Goal: Task Accomplishment & Management: Use online tool/utility

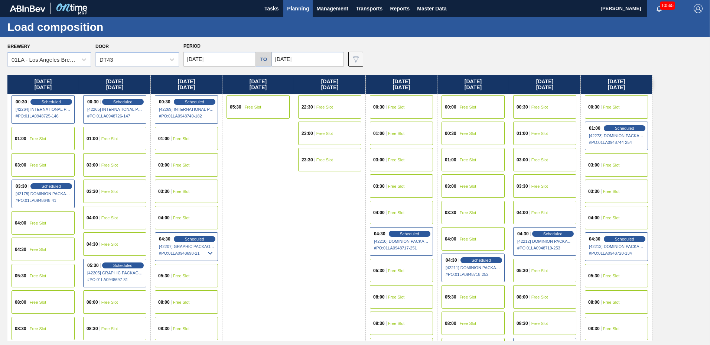
click at [298, 9] on span "Planning" at bounding box center [298, 8] width 22 height 9
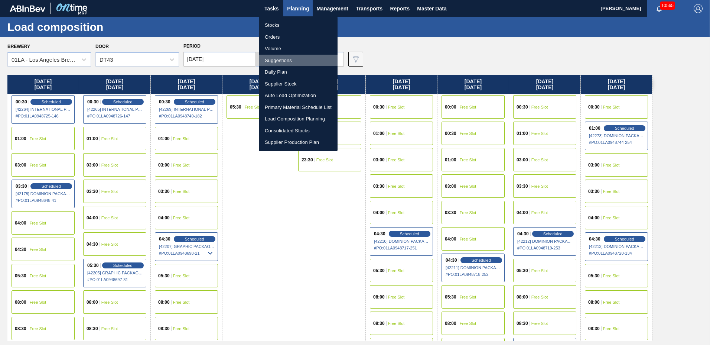
click at [294, 58] on li "Suggestions" at bounding box center [298, 61] width 79 height 12
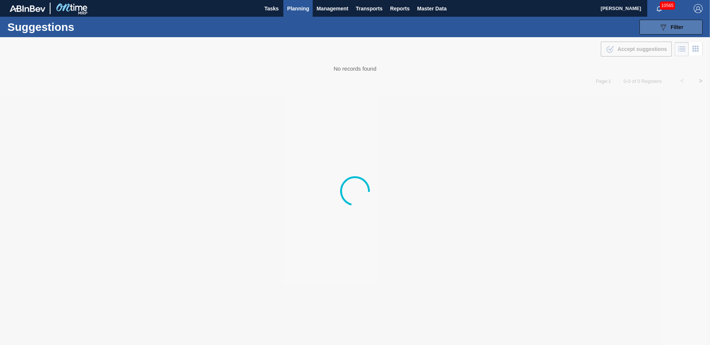
click at [660, 27] on icon "089F7B8B-B2A5-4AFE-B5C0-19BA573D28AC" at bounding box center [663, 27] width 9 height 9
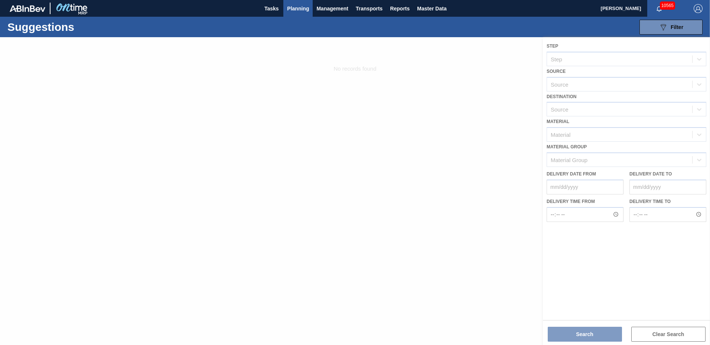
click at [578, 110] on div at bounding box center [355, 190] width 710 height 307
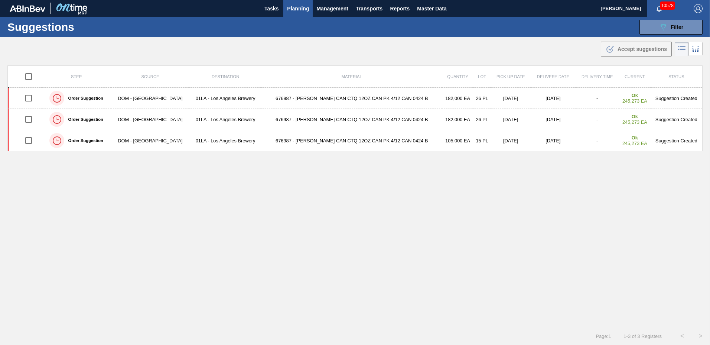
type to "[DATE]"
click at [667, 25] on div "089F7B8B-B2A5-4AFE-B5C0-19BA573D28AC Filter" at bounding box center [671, 27] width 25 height 9
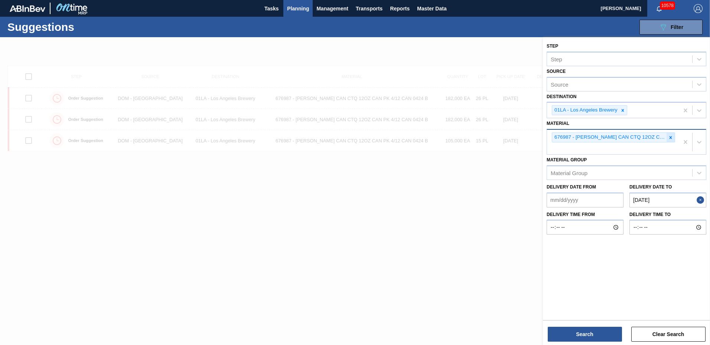
click at [671, 137] on icon at bounding box center [670, 137] width 5 height 5
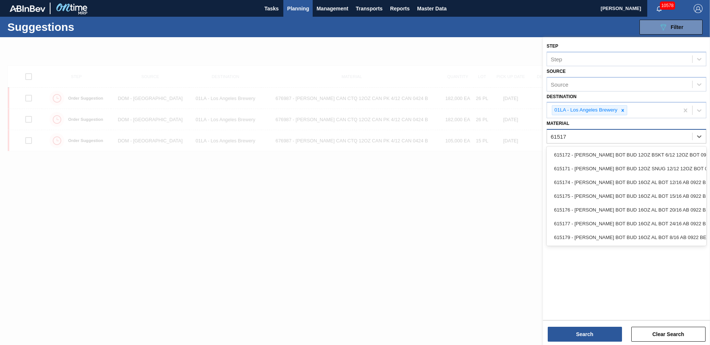
type input "615172"
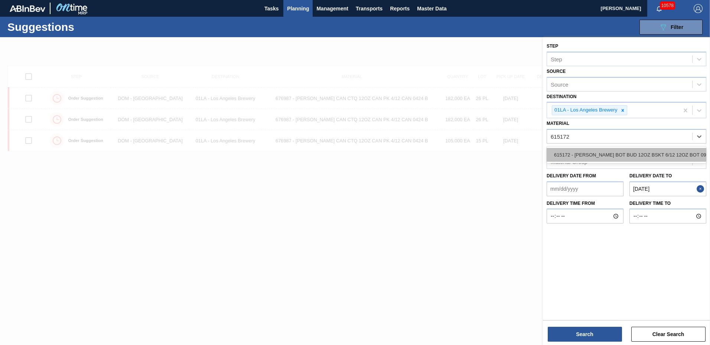
click at [634, 154] on div "615172 - CARR BOT BUD 12OZ BSKT 6/12 12OZ BOT 092" at bounding box center [627, 155] width 160 height 14
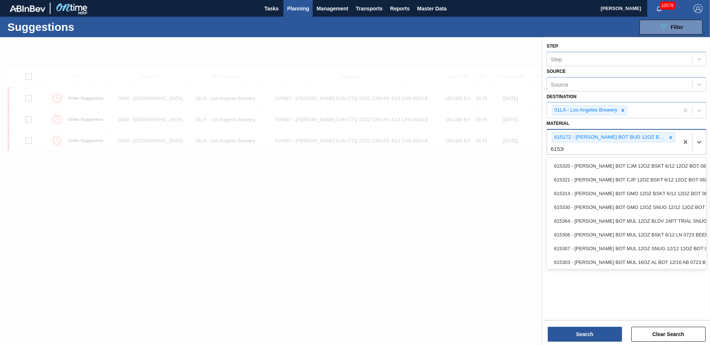
type input "615306"
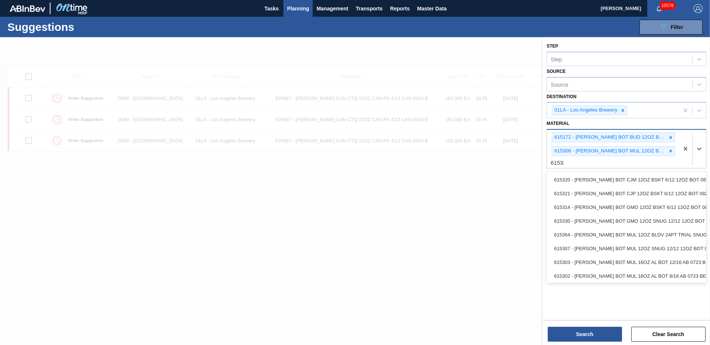
type input "615326"
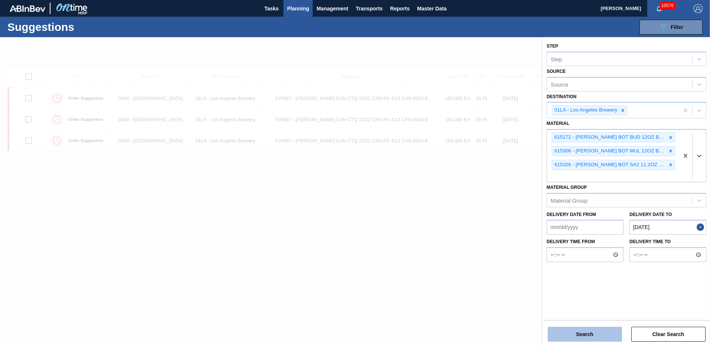
click at [591, 337] on button "Search" at bounding box center [585, 333] width 74 height 15
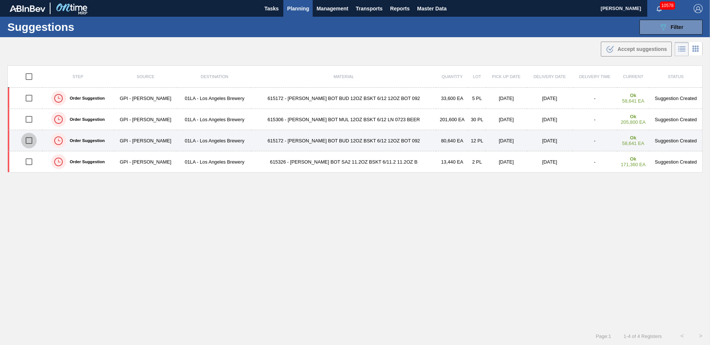
click at [30, 141] on input "checkbox" at bounding box center [29, 141] width 16 height 16
checkbox input "true"
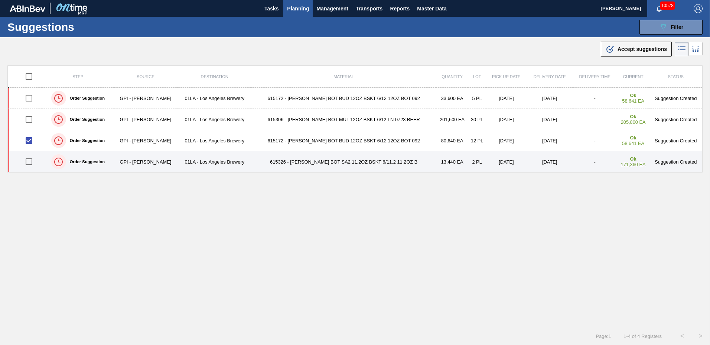
click at [30, 162] on input "checkbox" at bounding box center [29, 162] width 16 height 16
checkbox input "true"
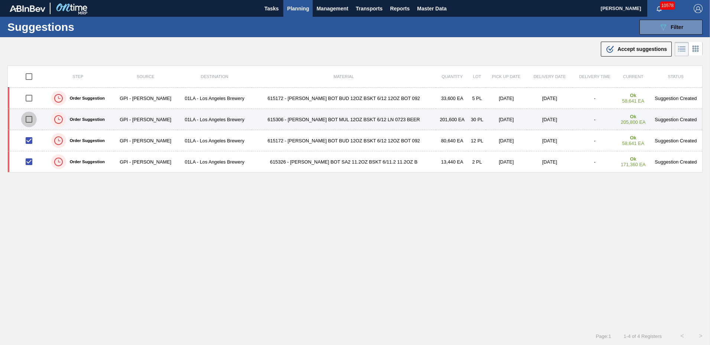
click at [30, 120] on input "checkbox" at bounding box center [29, 119] width 16 height 16
checkbox input "true"
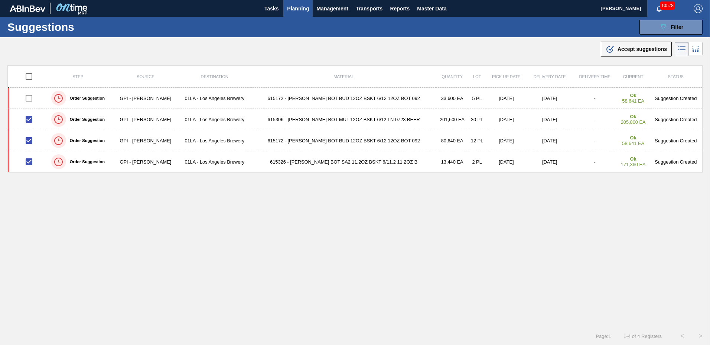
drag, startPoint x: 626, startPoint y: 45, endPoint x: 570, endPoint y: 91, distance: 72.8
click at [626, 48] on div ".b{fill:var(--color-action-default)} Accept suggestions" at bounding box center [636, 49] width 61 height 9
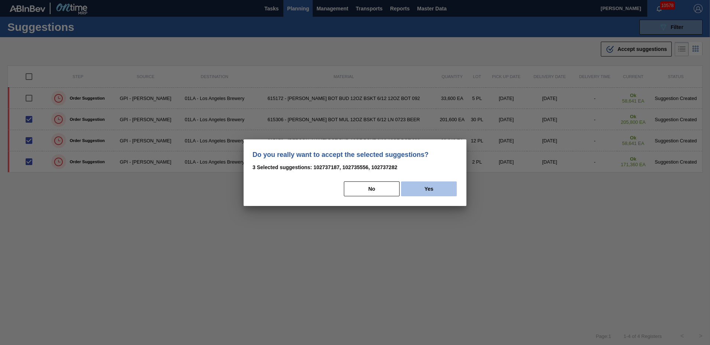
click at [424, 186] on button "Yes" at bounding box center [429, 188] width 56 height 15
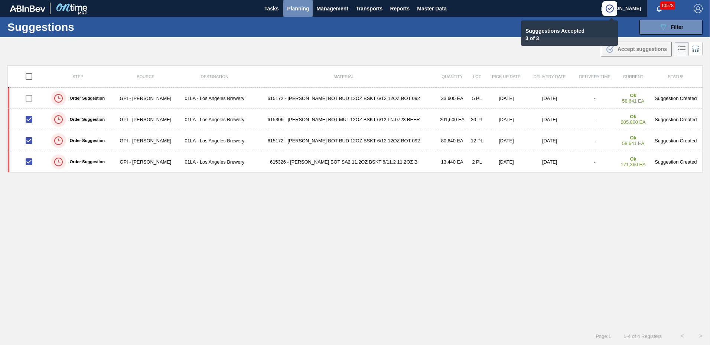
click at [294, 7] on span "Planning" at bounding box center [298, 8] width 22 height 9
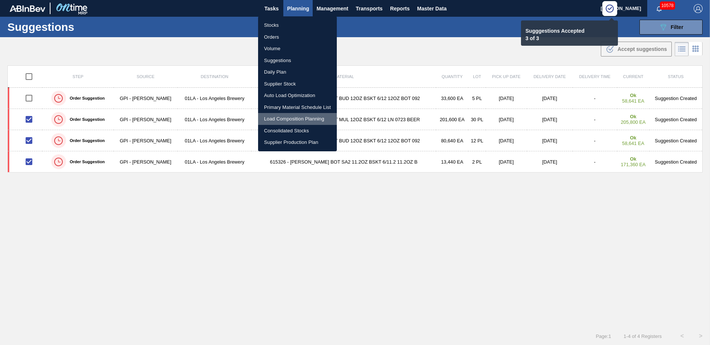
click at [288, 117] on li "Load Composition Planning" at bounding box center [297, 119] width 79 height 12
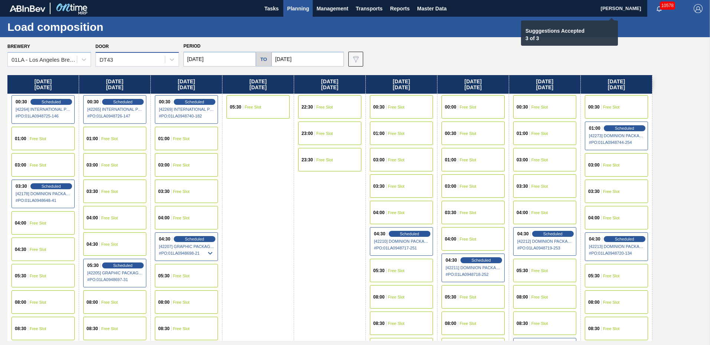
click at [141, 62] on div "DT43" at bounding box center [130, 59] width 69 height 11
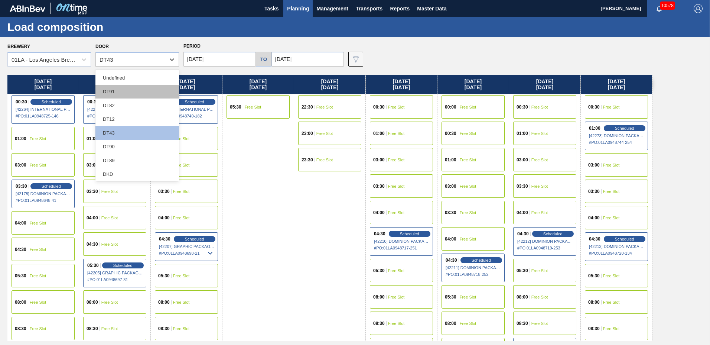
click at [133, 92] on div "DT91" at bounding box center [137, 92] width 84 height 14
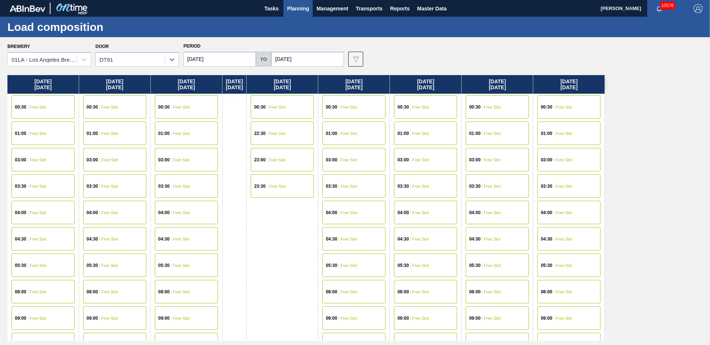
scroll to position [391, 0]
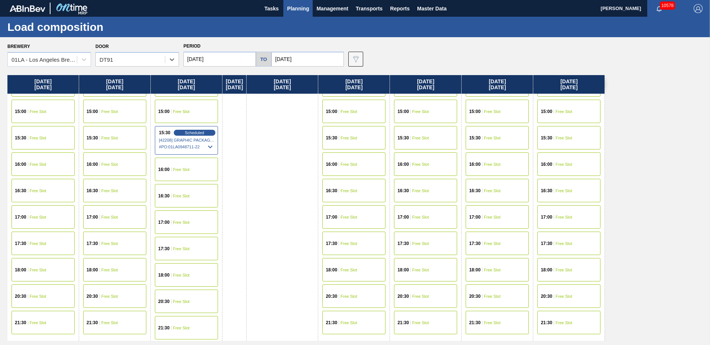
click at [371, 134] on div "15:30 Free Slot" at bounding box center [353, 137] width 63 height 23
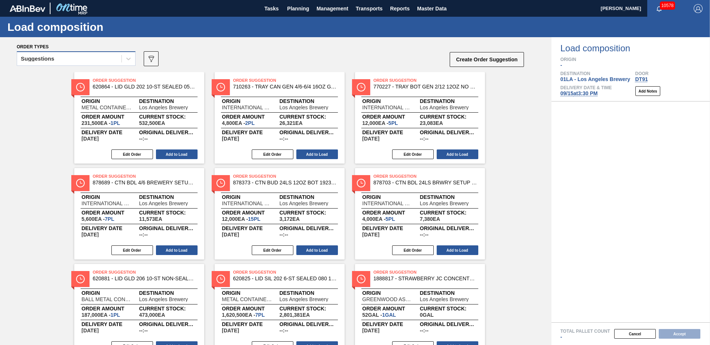
click at [55, 60] on div "Suggestions" at bounding box center [69, 58] width 104 height 11
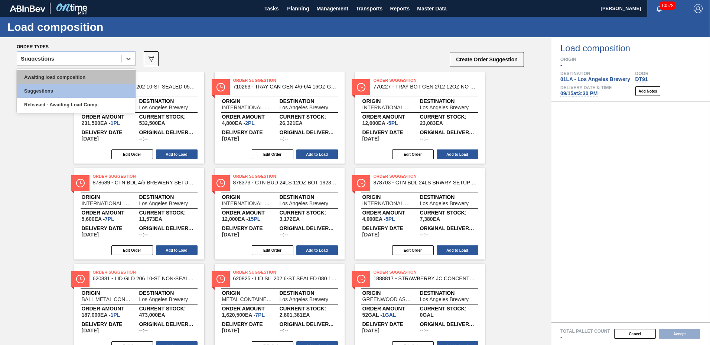
click at [55, 74] on div "Awaiting load composition" at bounding box center [76, 77] width 119 height 14
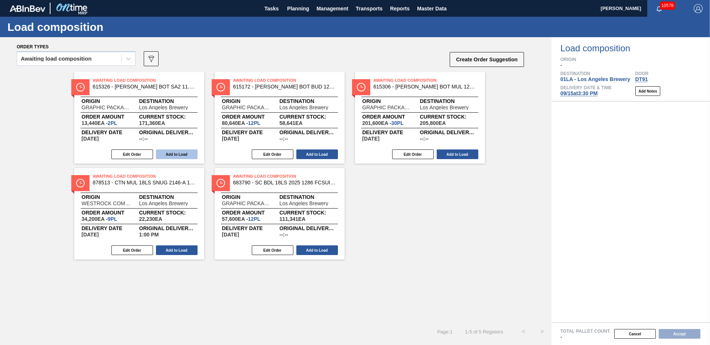
click at [167, 154] on button "Add to Load" at bounding box center [177, 154] width 42 height 10
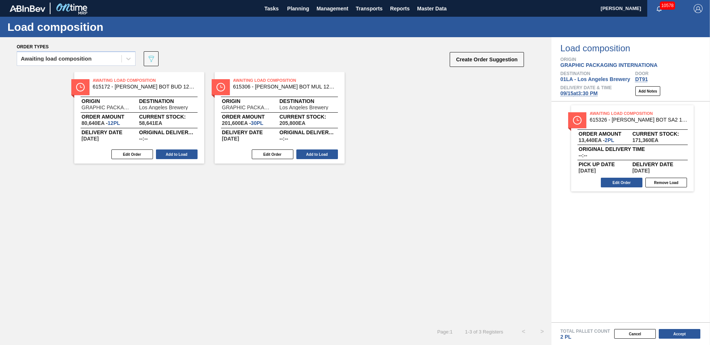
click at [167, 154] on button "Add to Load" at bounding box center [177, 154] width 42 height 10
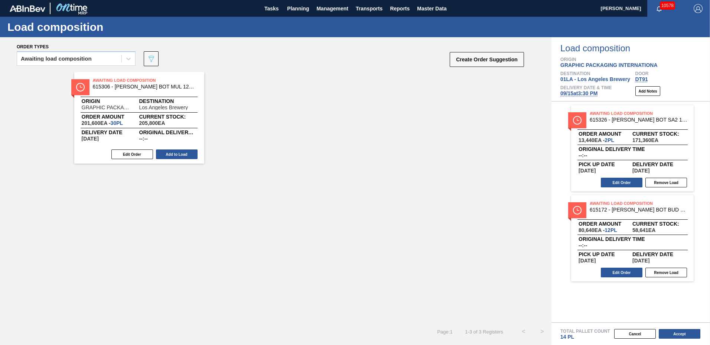
click at [167, 154] on button "Add to Load" at bounding box center [177, 154] width 42 height 10
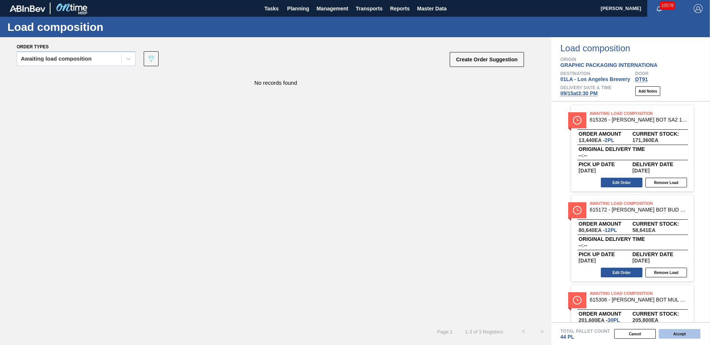
click at [681, 334] on button "Accept" at bounding box center [680, 334] width 42 height 10
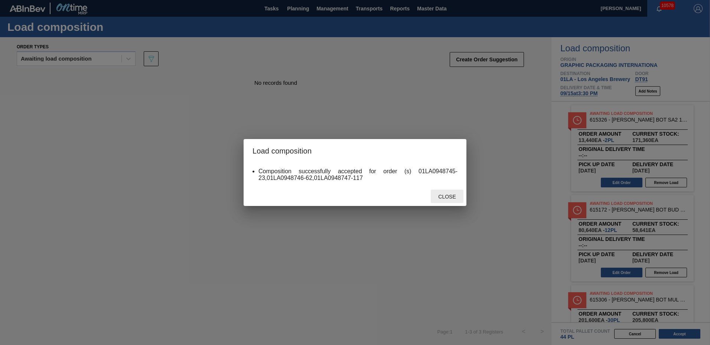
click at [451, 195] on span "Close" at bounding box center [446, 196] width 29 height 6
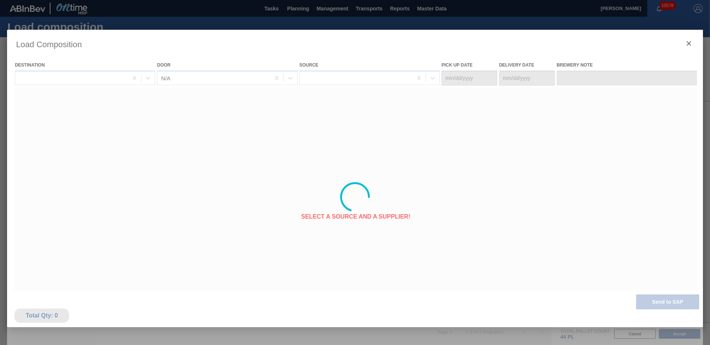
type Date "[DATE]"
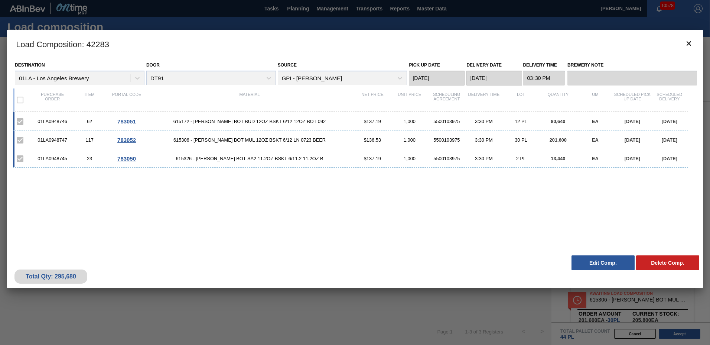
click at [584, 262] on button "Edit Comp." at bounding box center [602, 262] width 63 height 15
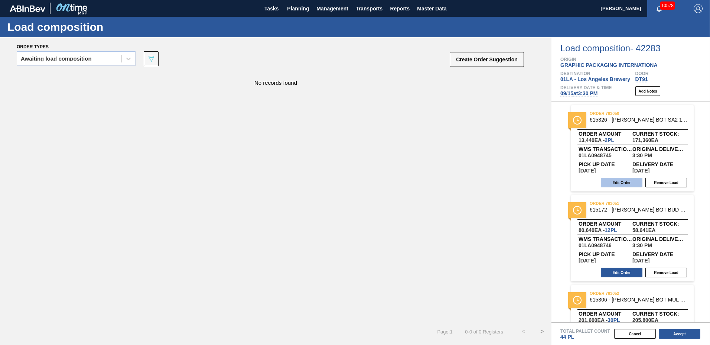
click at [635, 183] on button "Edit Order" at bounding box center [622, 182] width 42 height 10
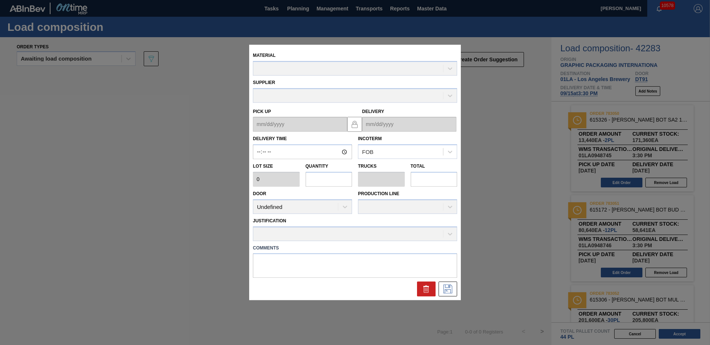
type input "15:30:00"
type input "6,720"
type input "2"
type input "0.062"
type input "13,440"
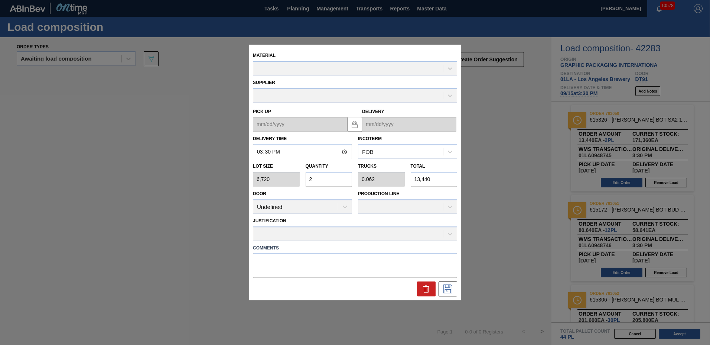
type up "[DATE]"
type input "[DATE]"
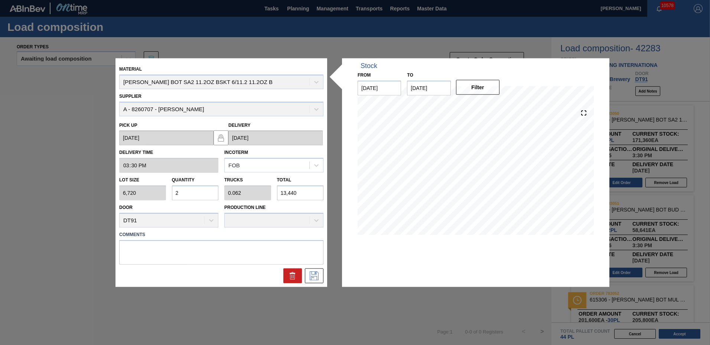
click at [200, 193] on input "2" at bounding box center [195, 192] width 47 height 15
type input "0"
type input "1"
type input "0.031"
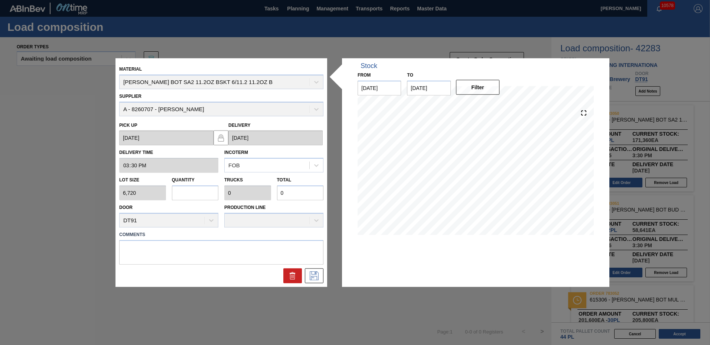
type input "6,720"
type input "10"
type input "0.313"
type input "67,200"
type input "10"
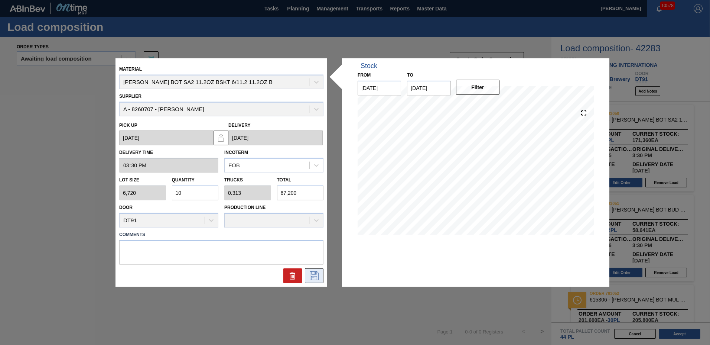
click at [313, 280] on button at bounding box center [314, 275] width 19 height 15
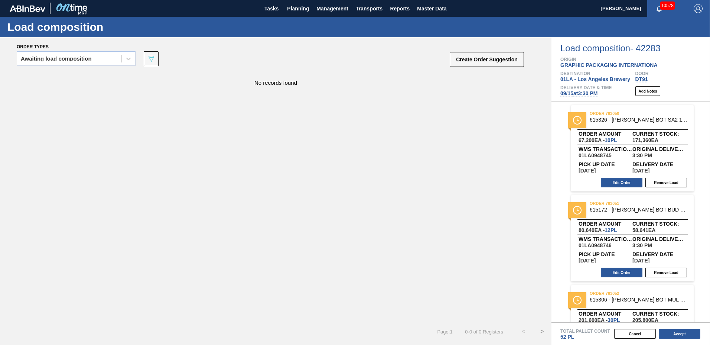
scroll to position [53, 0]
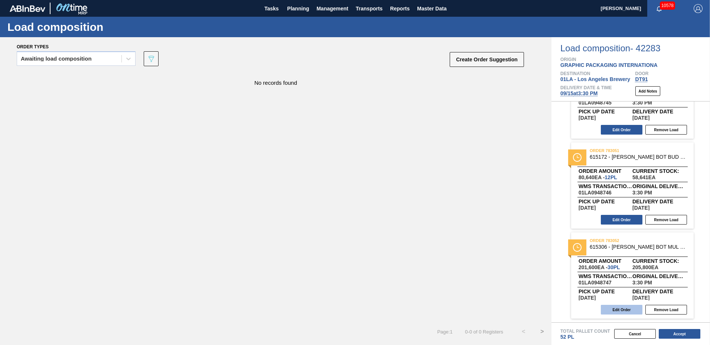
click at [623, 307] on button "Edit Order" at bounding box center [622, 309] width 42 height 10
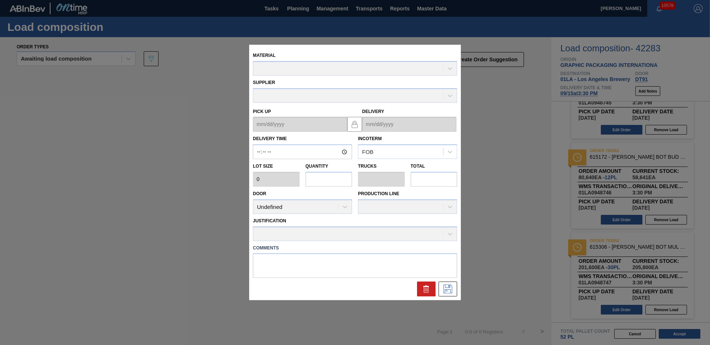
type input "15:30:00"
type input "6,720"
type input "30"
type input "0.938"
type input "201,600"
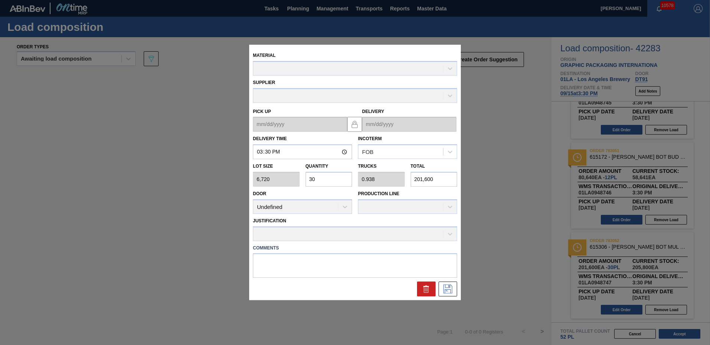
type up "[DATE]"
type input "[DATE]"
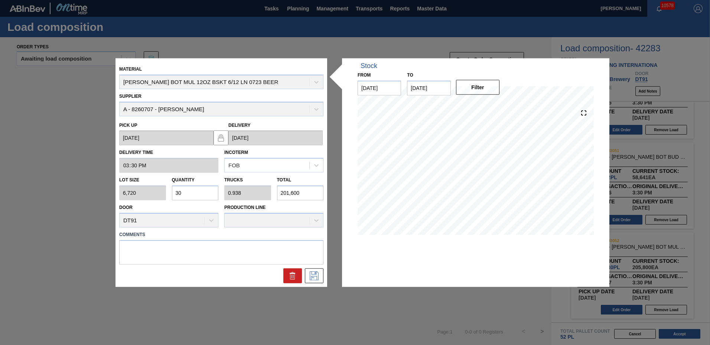
click at [196, 195] on input "30" at bounding box center [195, 192] width 47 height 15
type input "3"
type input "0.094"
type input "20,160"
type input "0"
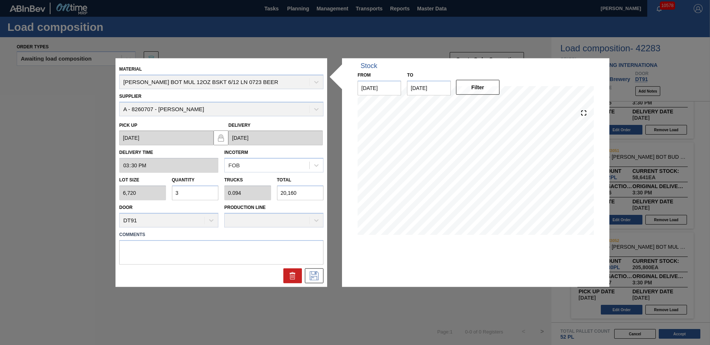
type input "0"
type input "1"
type input "0.031"
type input "6,720"
type input "10"
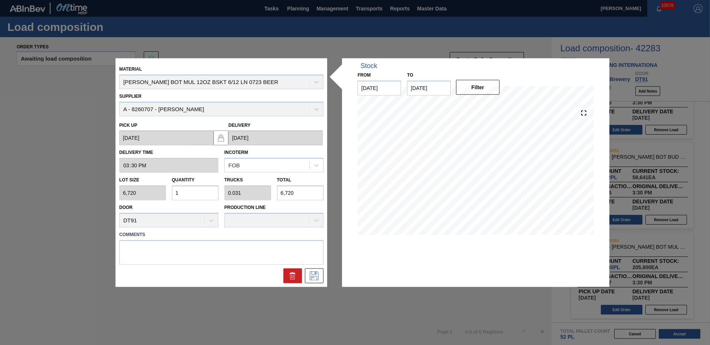
type input "0.313"
type input "67,200"
type input "10"
click at [310, 271] on icon at bounding box center [314, 275] width 9 height 9
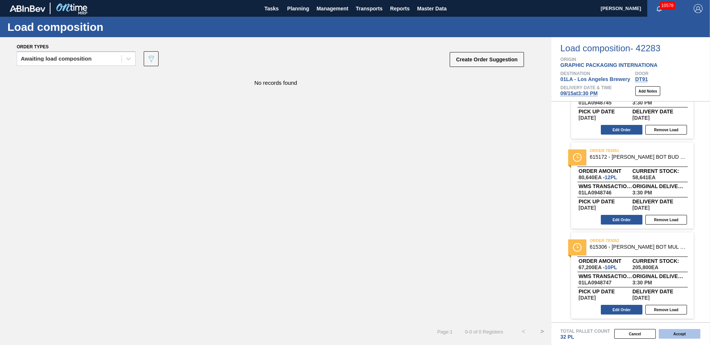
click at [670, 330] on button "Accept" at bounding box center [680, 334] width 42 height 10
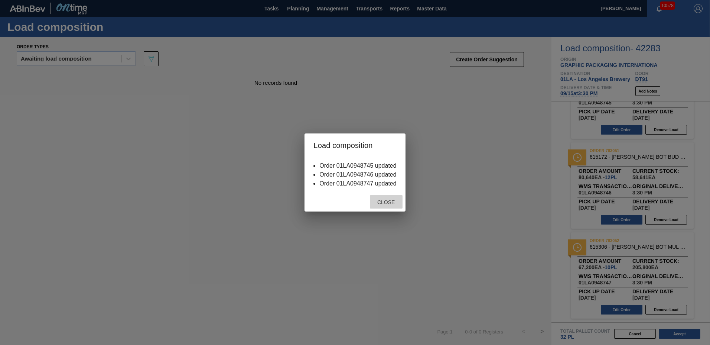
click at [401, 200] on div "Close" at bounding box center [386, 202] width 33 height 14
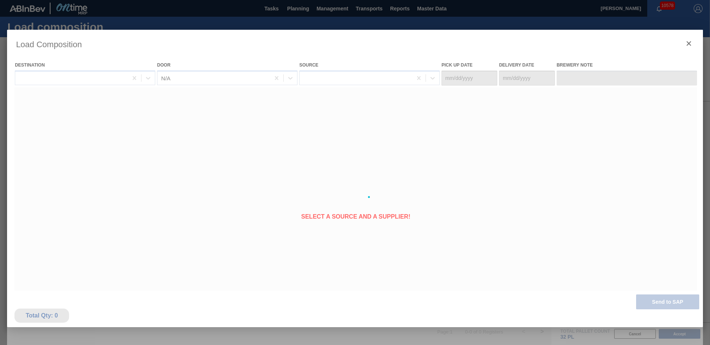
type Date "[DATE]"
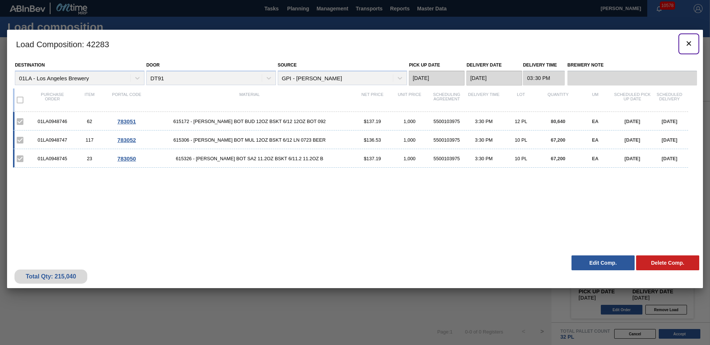
click at [692, 38] on button "botão de ícone" at bounding box center [689, 44] width 18 height 18
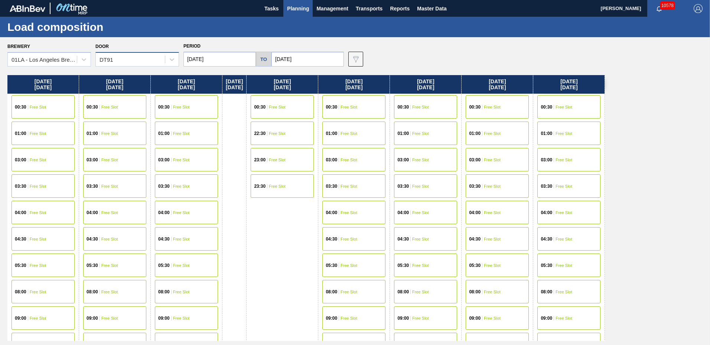
click at [125, 56] on div "DT91" at bounding box center [130, 59] width 69 height 11
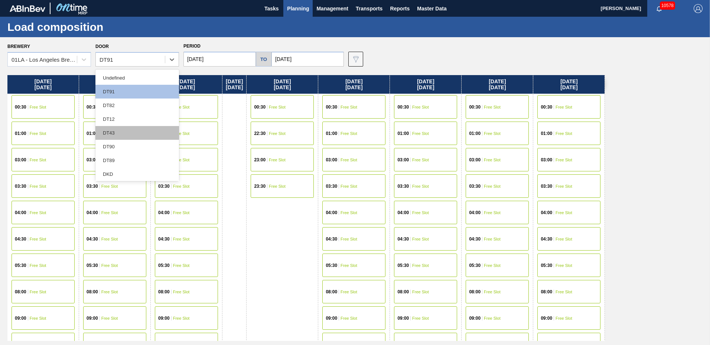
click at [122, 131] on div "DT43" at bounding box center [137, 133] width 84 height 14
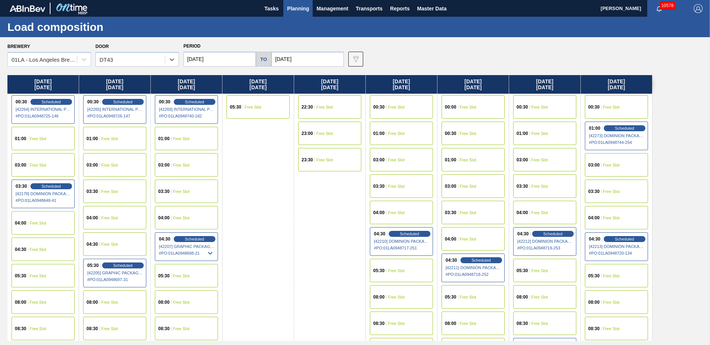
click at [299, 6] on span "Planning" at bounding box center [298, 8] width 22 height 9
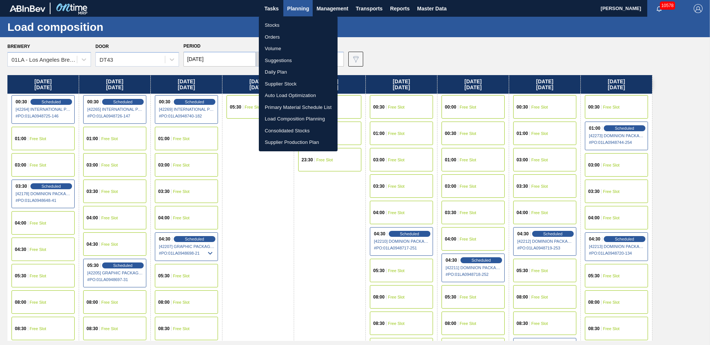
click at [289, 64] on li "Suggestions" at bounding box center [298, 61] width 79 height 12
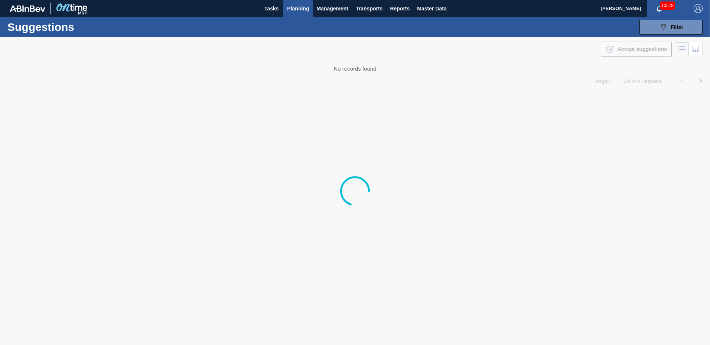
type to "11/28/2025"
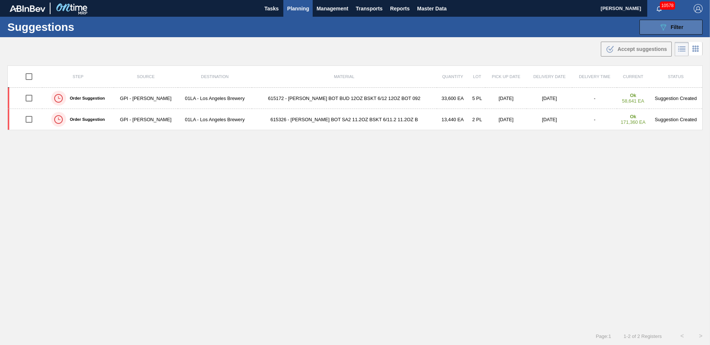
click at [665, 30] on icon "089F7B8B-B2A5-4AFE-B5C0-19BA573D28AC" at bounding box center [663, 27] width 9 height 9
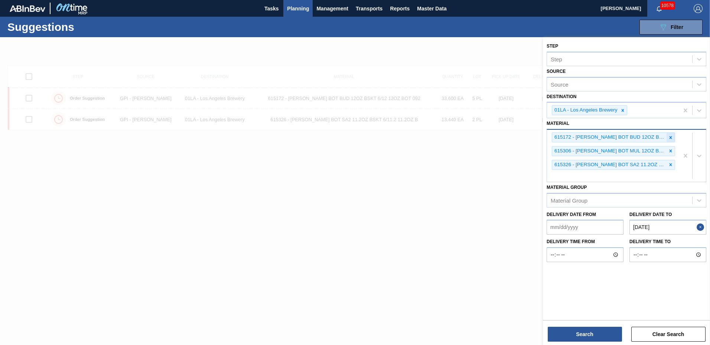
click at [669, 138] on icon at bounding box center [670, 137] width 5 height 5
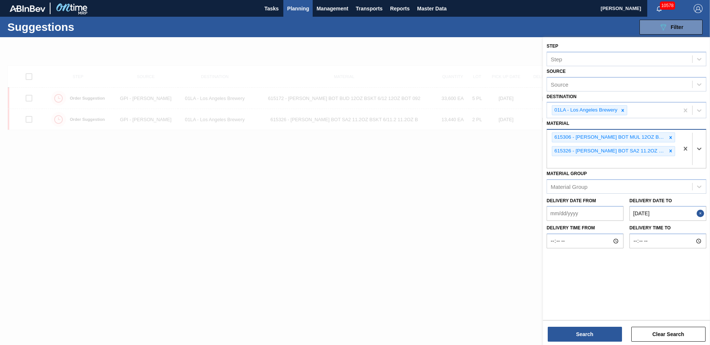
click at [669, 138] on icon at bounding box center [670, 137] width 5 height 5
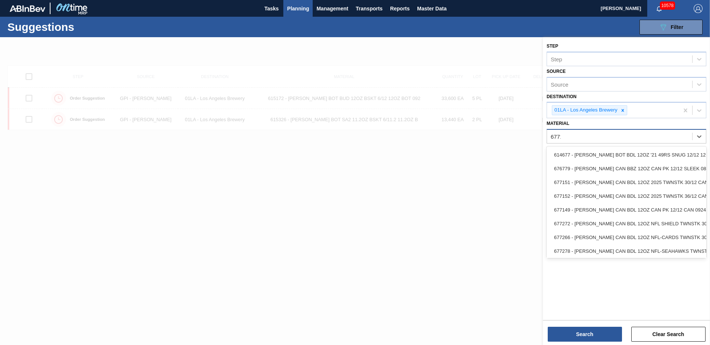
type input "677110"
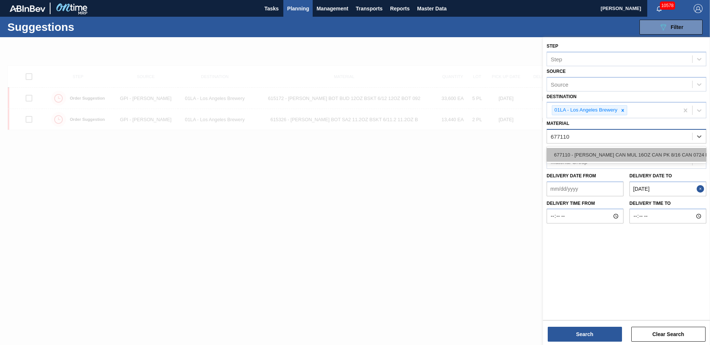
click at [629, 157] on div "677110 - CARR CAN MUL 16OZ CAN PK 8/16 CAN 0724 B" at bounding box center [627, 155] width 160 height 14
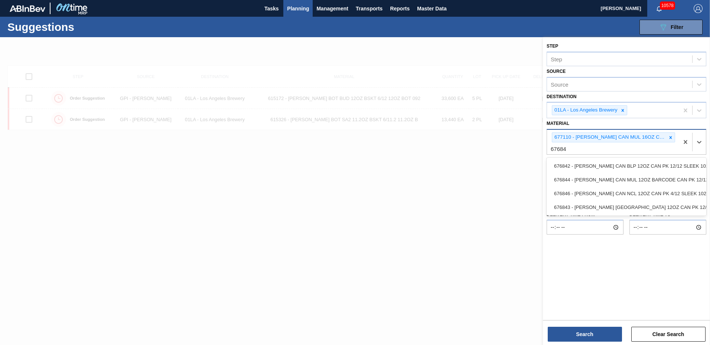
type input "676844"
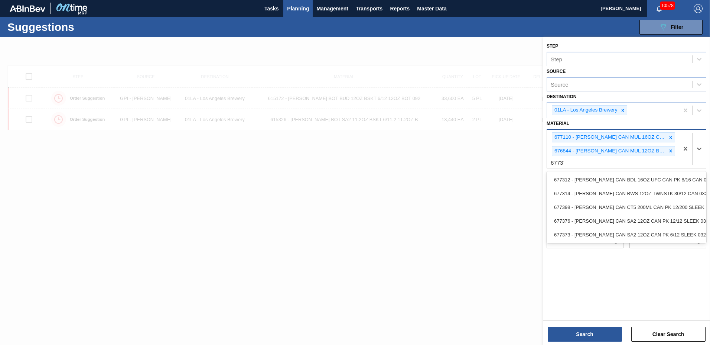
type input "677376"
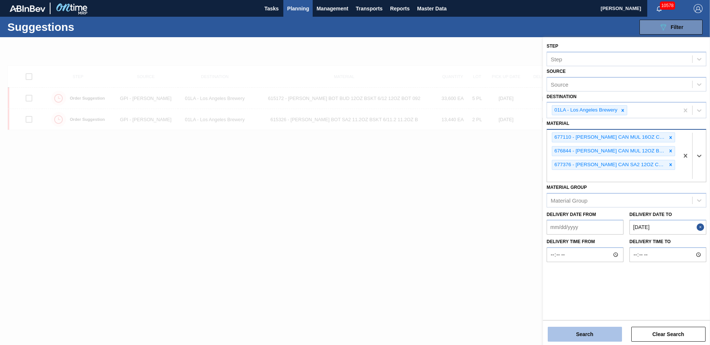
click at [577, 333] on button "Search" at bounding box center [585, 333] width 74 height 15
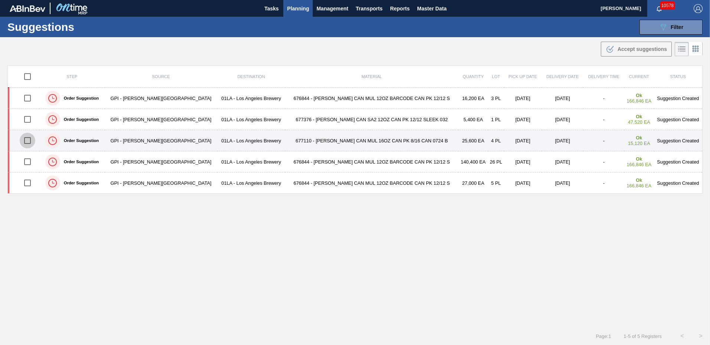
click at [31, 140] on input "checkbox" at bounding box center [28, 141] width 16 height 16
checkbox input "true"
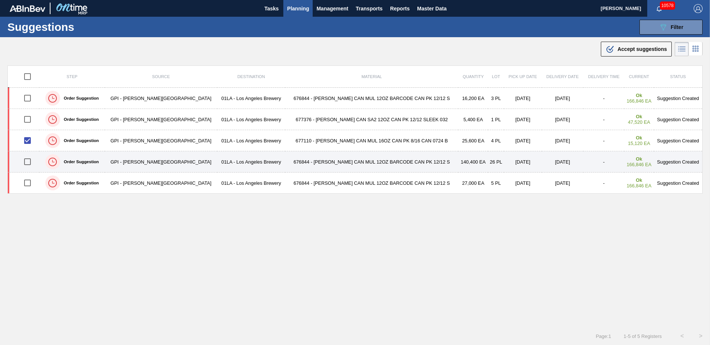
drag, startPoint x: 29, startPoint y: 183, endPoint x: 30, endPoint y: 163, distance: 20.1
click at [30, 183] on input "checkbox" at bounding box center [28, 183] width 16 height 16
checkbox input "true"
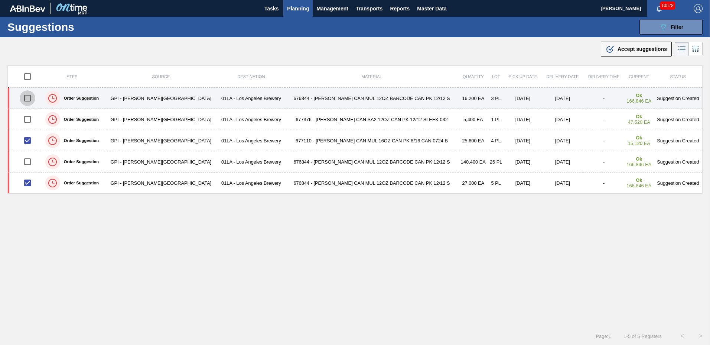
click at [32, 98] on input "checkbox" at bounding box center [28, 98] width 16 height 16
checkbox input "true"
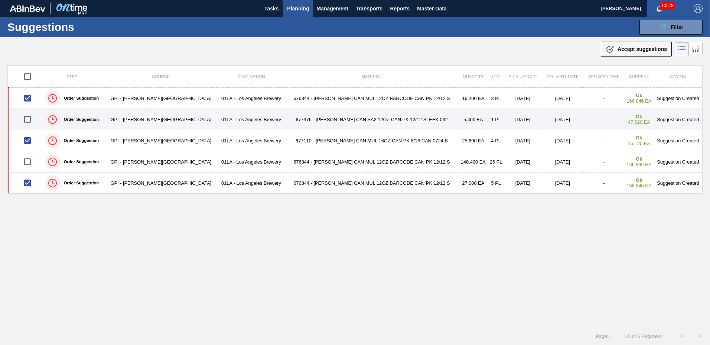
click at [30, 118] on input "checkbox" at bounding box center [28, 119] width 16 height 16
checkbox input "true"
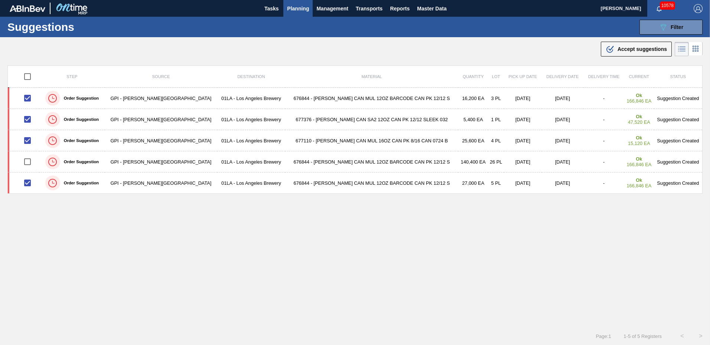
click at [658, 50] on span "Accept suggestions" at bounding box center [641, 49] width 49 height 6
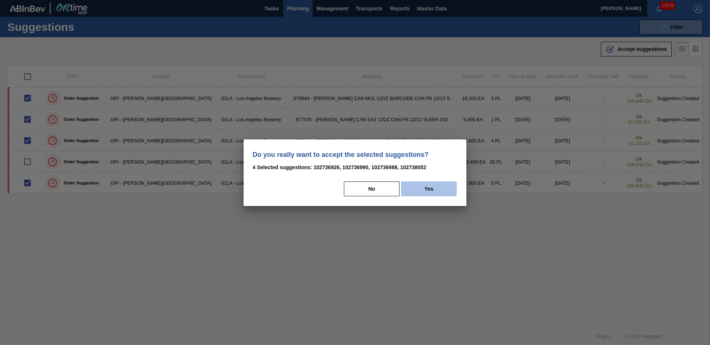
drag, startPoint x: 434, startPoint y: 183, endPoint x: 427, endPoint y: 188, distance: 8.3
click at [434, 183] on button "Yes" at bounding box center [429, 188] width 56 height 15
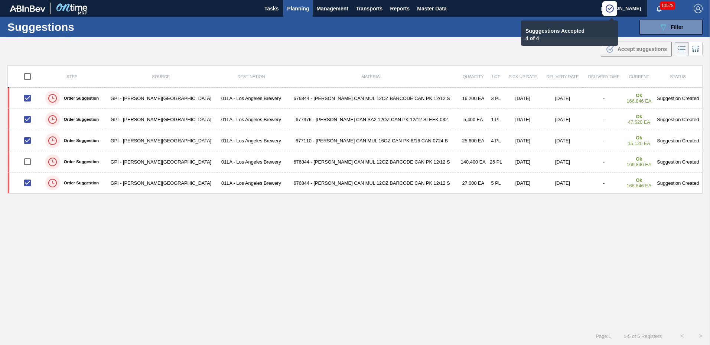
click at [293, 9] on span "Planning" at bounding box center [298, 8] width 22 height 9
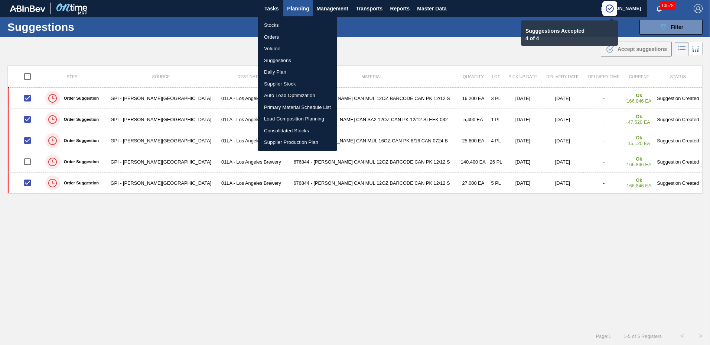
click at [269, 118] on li "Load Composition Planning" at bounding box center [297, 119] width 79 height 12
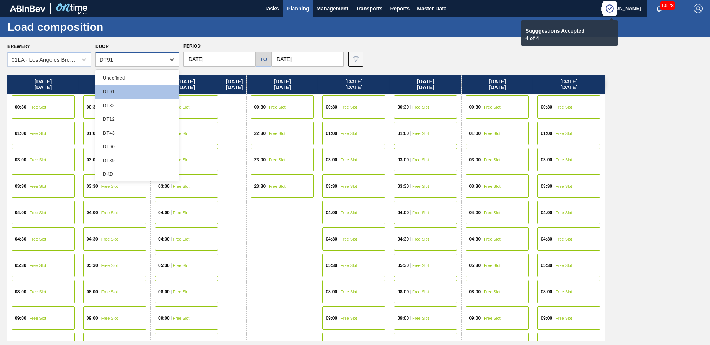
click at [127, 59] on div "DT91" at bounding box center [130, 59] width 69 height 11
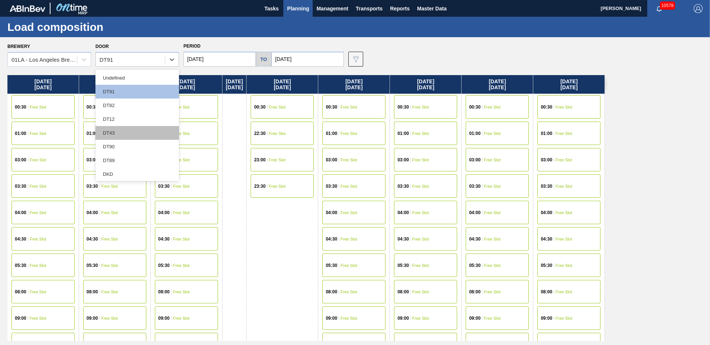
click at [122, 132] on div "DT43" at bounding box center [137, 133] width 84 height 14
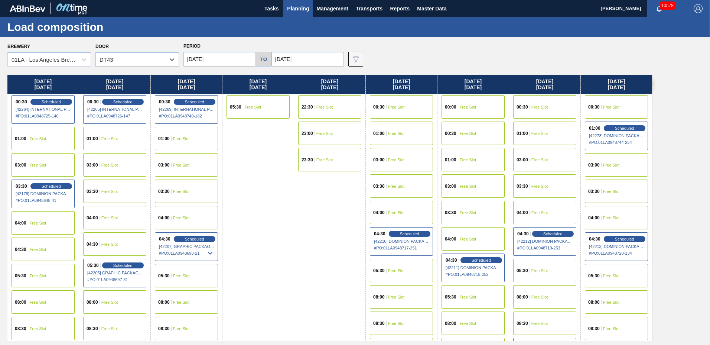
click at [413, 133] on div "01:00 Free Slot" at bounding box center [401, 132] width 63 height 23
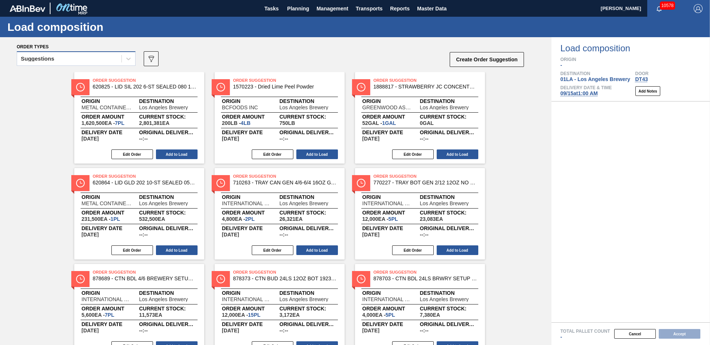
click at [67, 54] on div "Suggestions" at bounding box center [69, 58] width 104 height 11
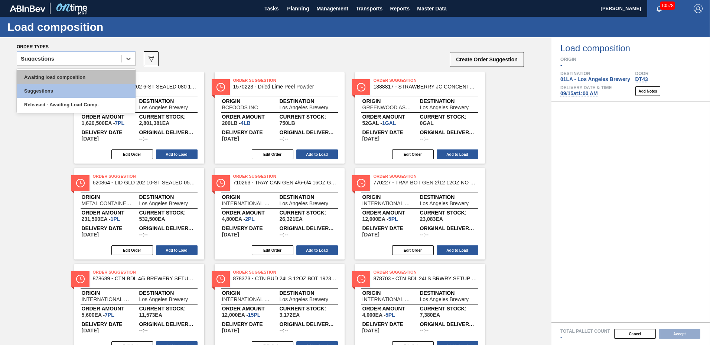
click at [53, 79] on div "Awaiting load composition" at bounding box center [76, 77] width 119 height 14
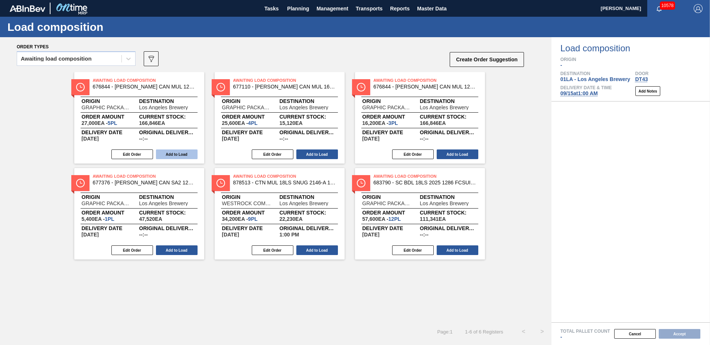
click at [176, 150] on button "Add to Load" at bounding box center [177, 154] width 42 height 10
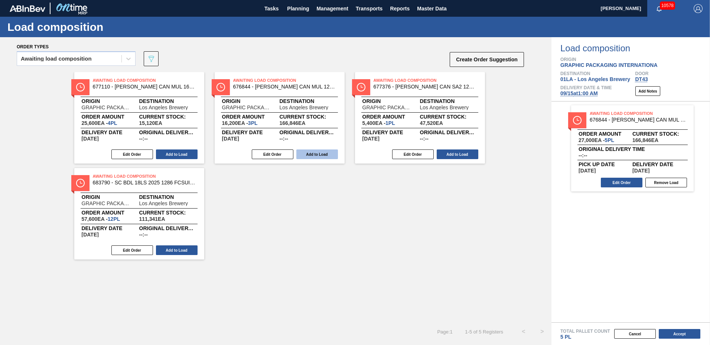
click at [174, 152] on button "Add to Load" at bounding box center [177, 154] width 42 height 10
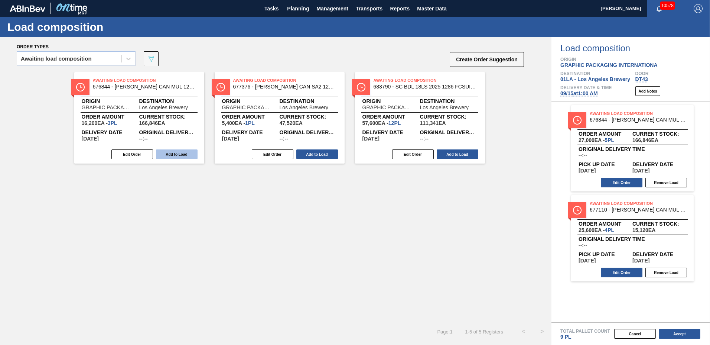
click at [174, 152] on button "Add to Load" at bounding box center [177, 154] width 42 height 10
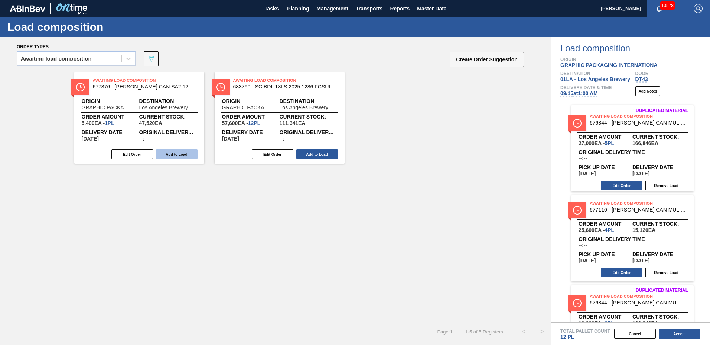
click at [174, 151] on button "Add to Load" at bounding box center [177, 154] width 42 height 10
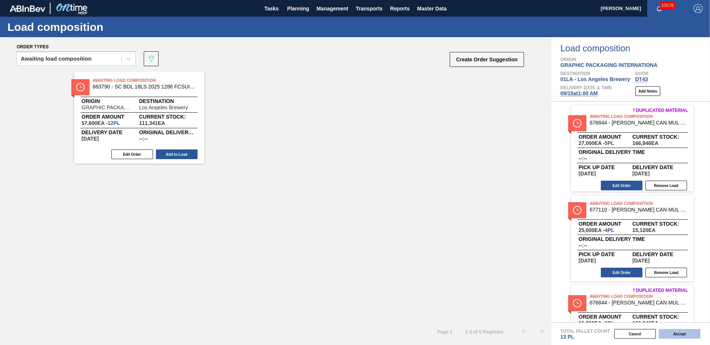
click at [683, 338] on button "Accept" at bounding box center [680, 334] width 42 height 10
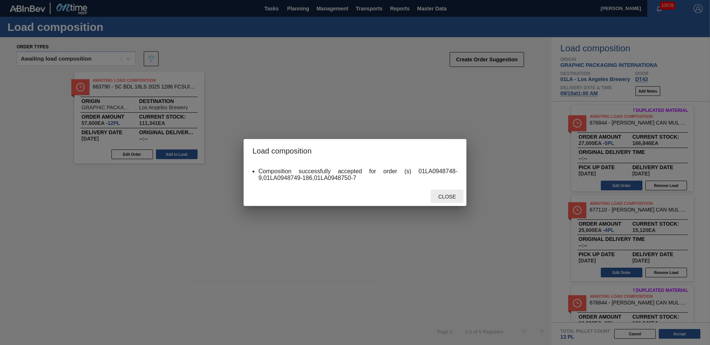
click at [451, 193] on div "Close" at bounding box center [447, 196] width 33 height 14
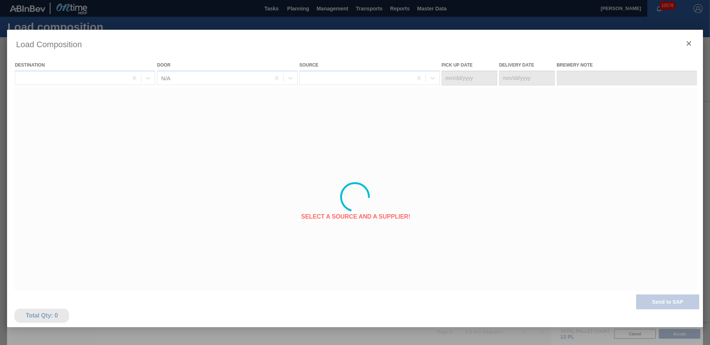
type Date "[DATE]"
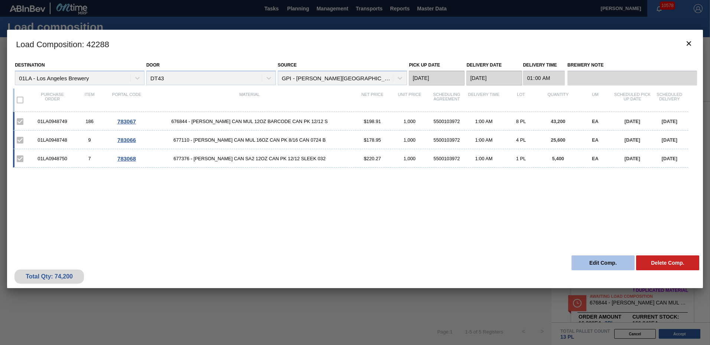
click at [611, 262] on button "Edit Comp." at bounding box center [602, 262] width 63 height 15
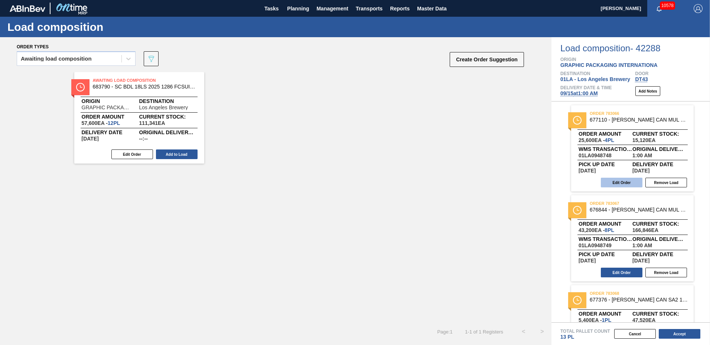
click at [626, 179] on button "Edit Order" at bounding box center [622, 182] width 42 height 10
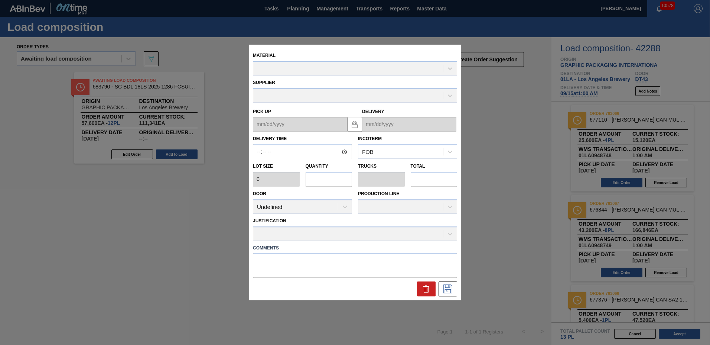
type input "01:00:00"
type input "6,400"
type input "4"
type input "0.176"
type input "25,600"
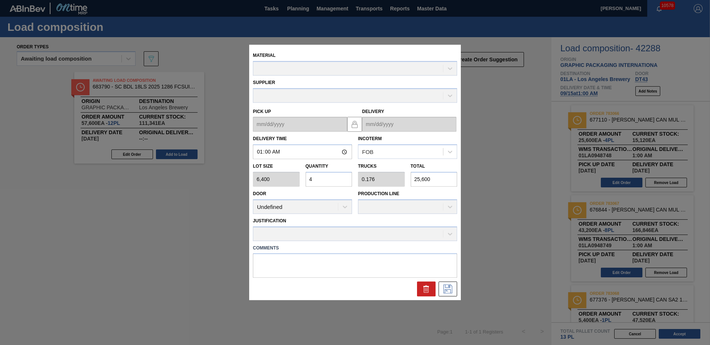
type up "[DATE]"
type input "[DATE]"
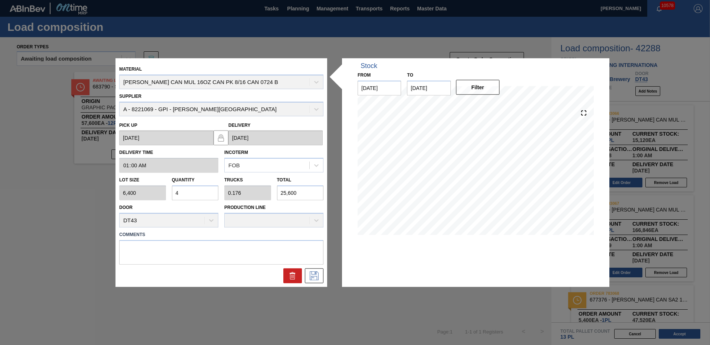
click at [201, 194] on input "4" at bounding box center [195, 192] width 47 height 15
type input "0"
type input "6"
type input "0.264"
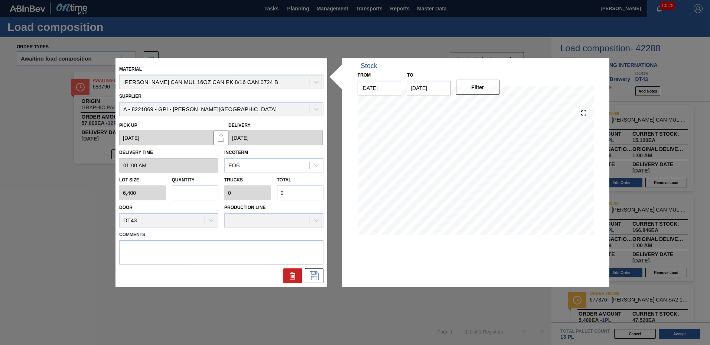
type input "38,400"
type input "6"
click at [310, 274] on icon at bounding box center [314, 275] width 12 height 9
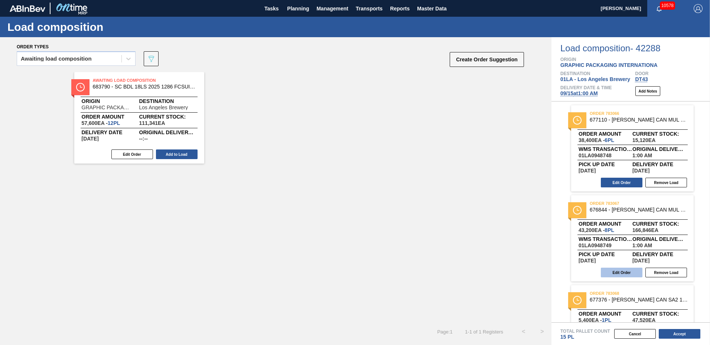
click at [622, 273] on button "Edit Order" at bounding box center [622, 272] width 42 height 10
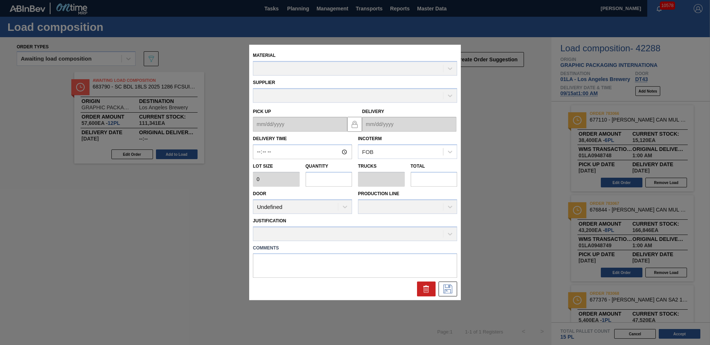
type input "01:00:00"
type input "5,400"
type input "8"
type input "0.308"
type input "43,200"
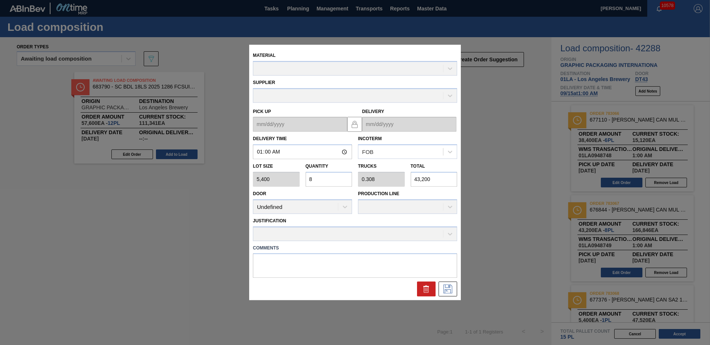
type up "[DATE]"
type input "[DATE]"
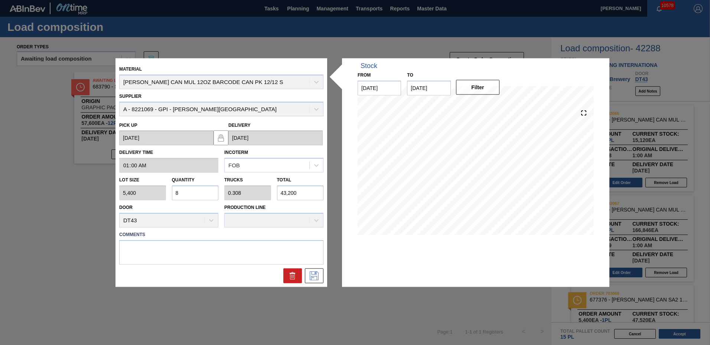
click at [190, 196] on input "8" at bounding box center [195, 192] width 47 height 15
type input "0"
type input "1"
type input "0.038"
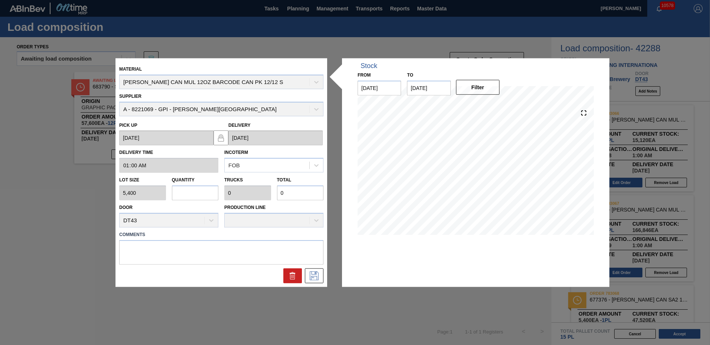
type input "5,400"
type input "16"
type input "0.615"
type input "86,400"
type input "16"
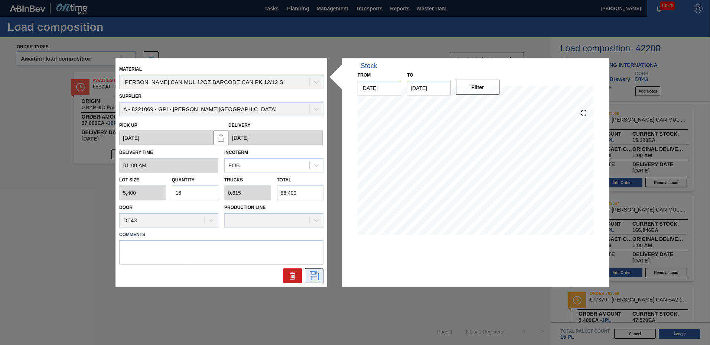
click at [309, 275] on icon at bounding box center [314, 275] width 12 height 9
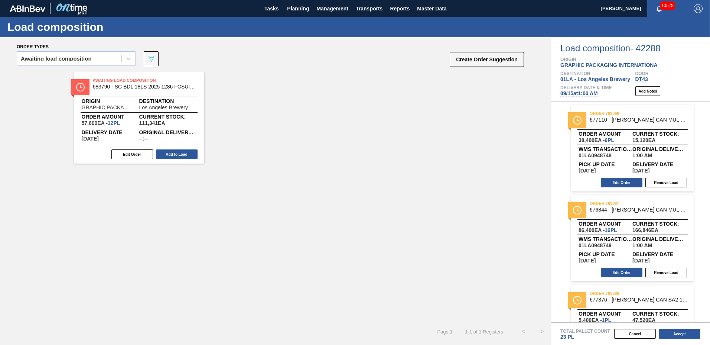
scroll to position [53, 0]
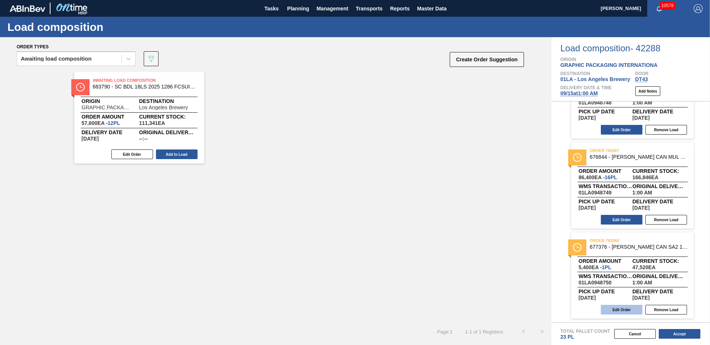
click at [624, 309] on button "Edit Order" at bounding box center [622, 309] width 42 height 10
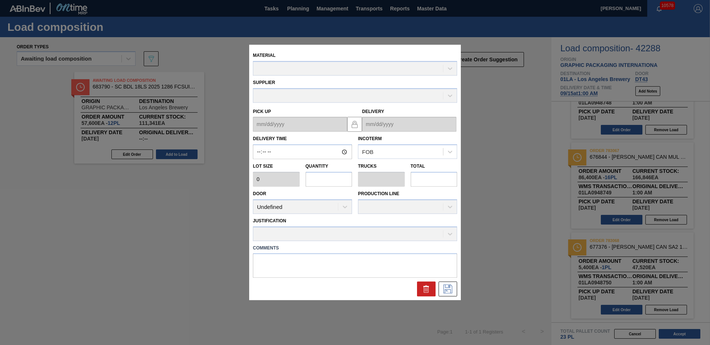
type input "01:00:00"
type input "5,400"
type input "1"
type input "0.038"
type input "5,400"
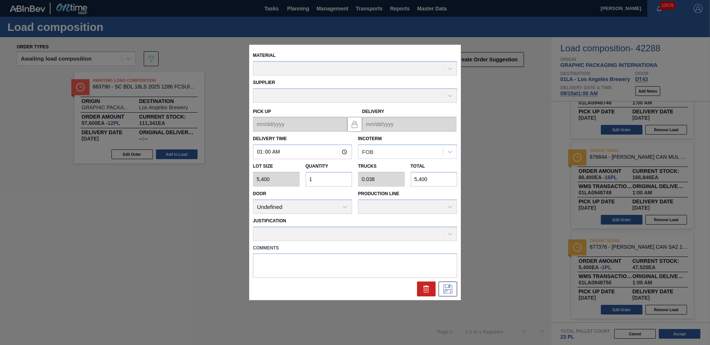
type up "[DATE]"
type input "[DATE]"
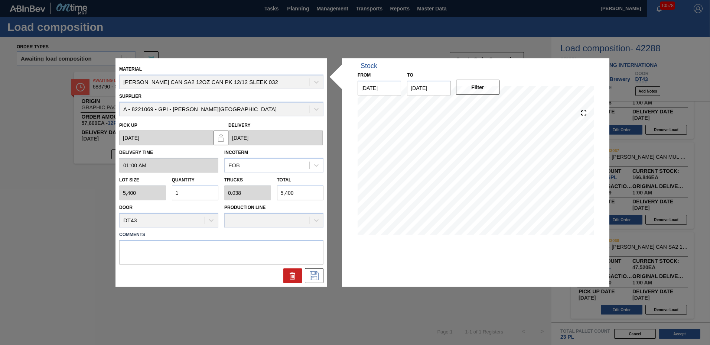
click at [181, 191] on input "1" at bounding box center [195, 192] width 47 height 15
type input "0"
type input "4"
type input "0.154"
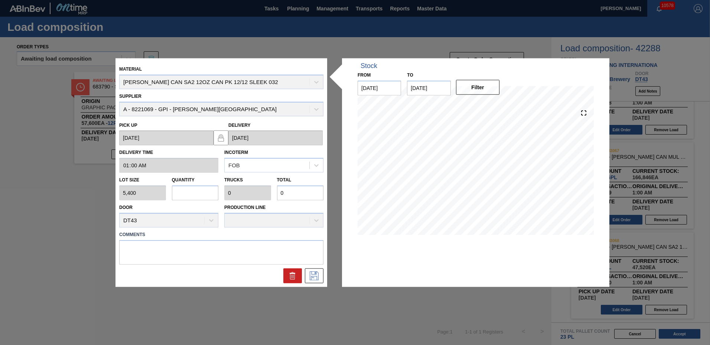
type input "21,600"
type input "4"
click at [308, 275] on button at bounding box center [314, 275] width 19 height 15
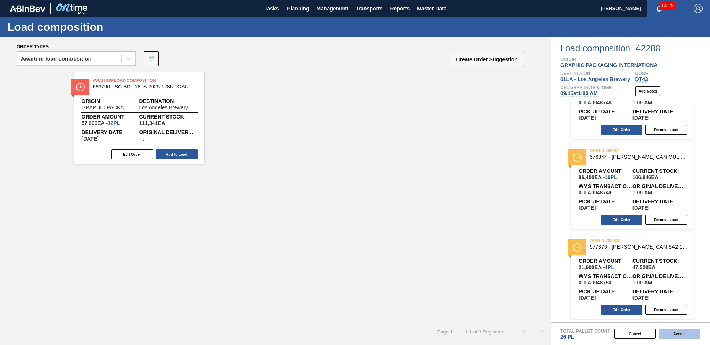
click at [686, 333] on button "Accept" at bounding box center [680, 334] width 42 height 10
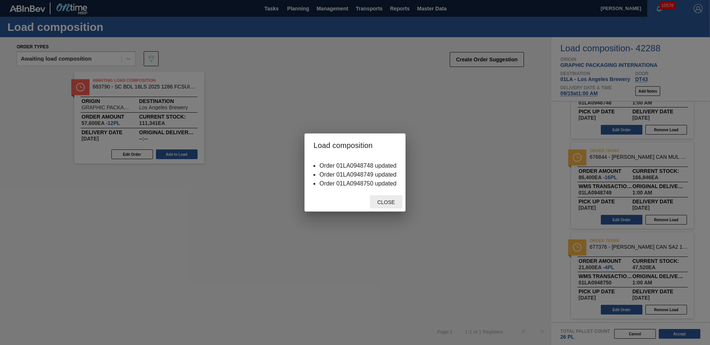
click at [388, 204] on span "Close" at bounding box center [385, 202] width 29 height 6
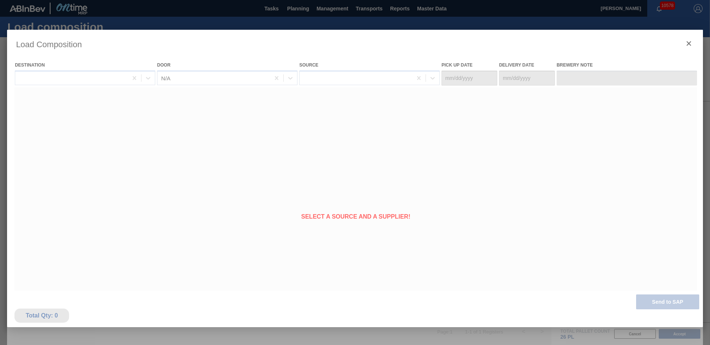
type Date "[DATE]"
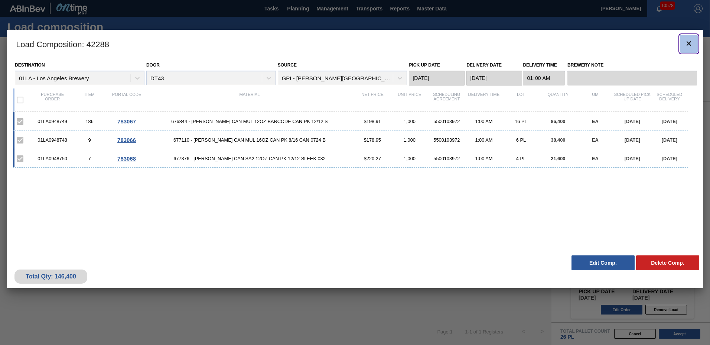
click at [692, 39] on icon "botão de ícone" at bounding box center [688, 43] width 9 height 9
